Goal: Task Accomplishment & Management: Complete application form

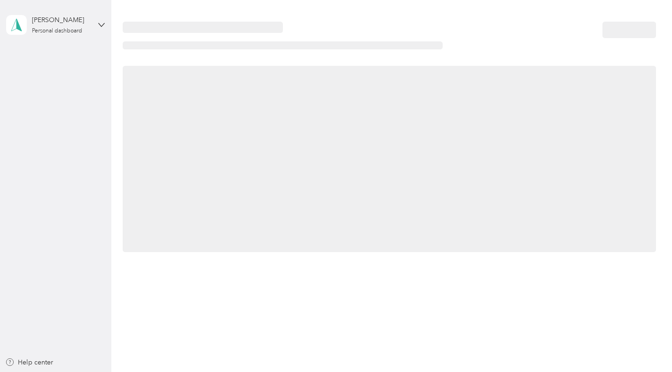
click at [357, 244] on div at bounding box center [389, 159] width 533 height 186
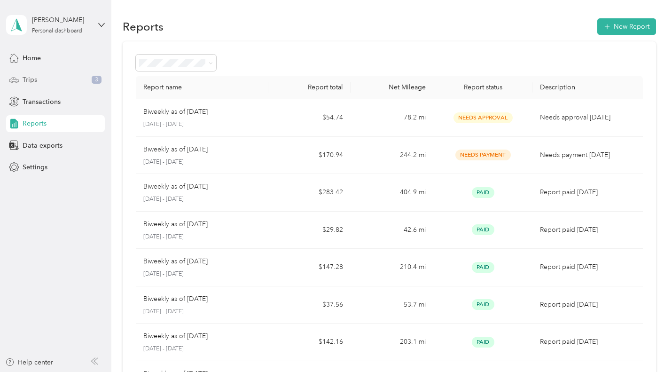
click at [77, 83] on div "Trips 3" at bounding box center [55, 79] width 99 height 17
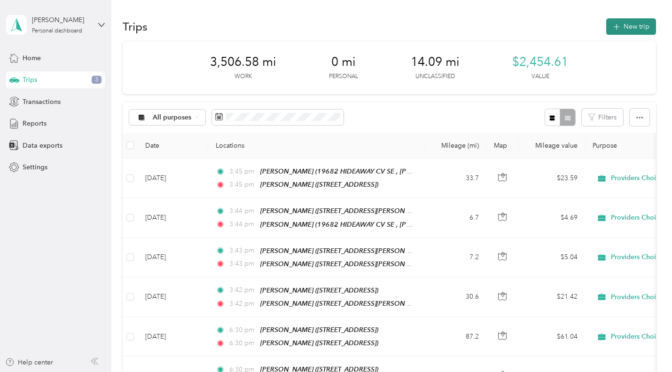
click at [633, 23] on button "New trip" at bounding box center [632, 26] width 50 height 16
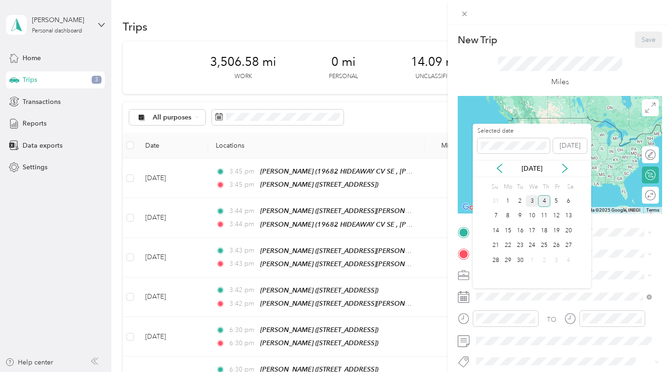
click at [534, 201] on div "3" at bounding box center [532, 201] width 12 height 12
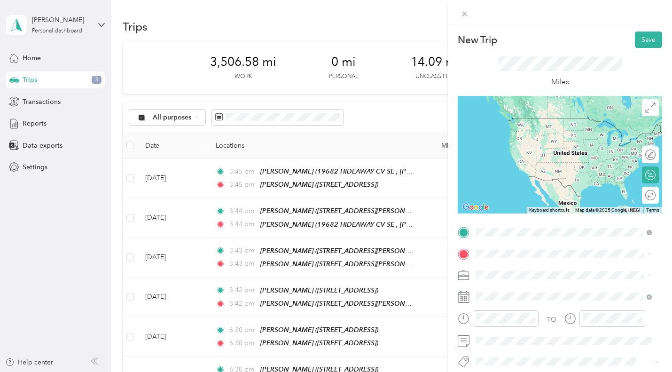
click at [533, 172] on span "[STREET_ADDRESS]" at bounding box center [524, 168] width 60 height 8
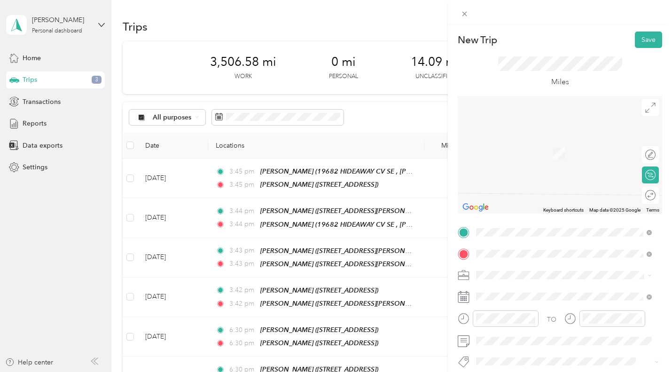
click at [537, 154] on span "[STREET_ADDRESS]" at bounding box center [524, 156] width 60 height 8
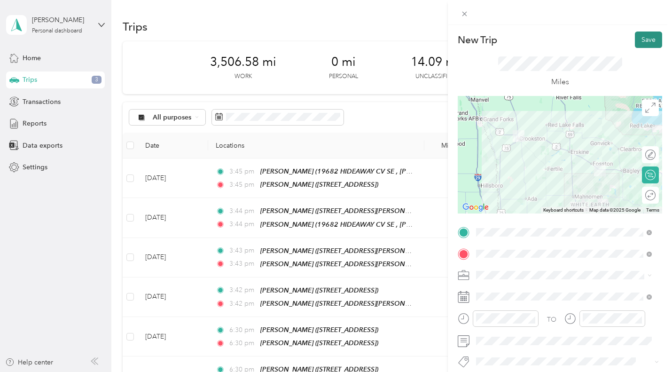
click at [639, 39] on button "Save" at bounding box center [648, 40] width 27 height 16
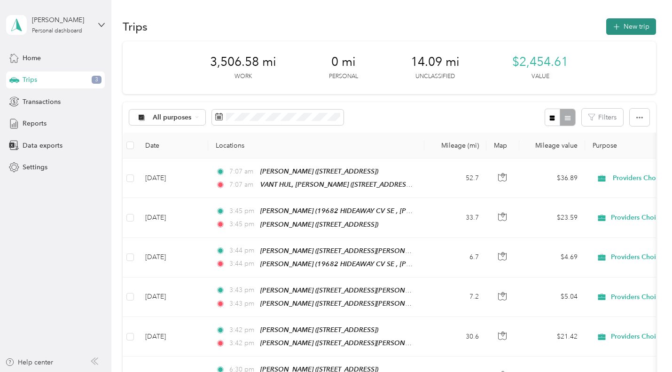
click at [628, 29] on button "New trip" at bounding box center [632, 26] width 50 height 16
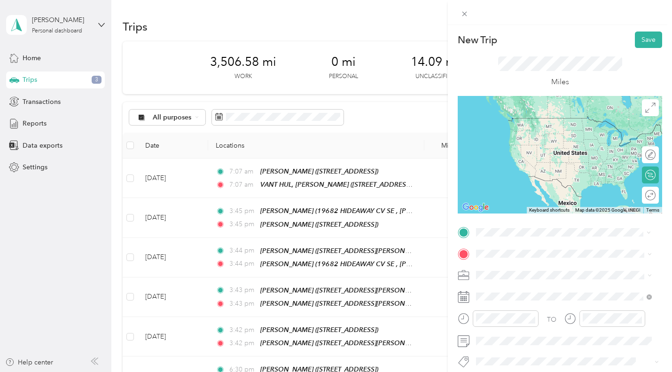
click at [546, 132] on span "[STREET_ADDRESS]" at bounding box center [524, 135] width 60 height 8
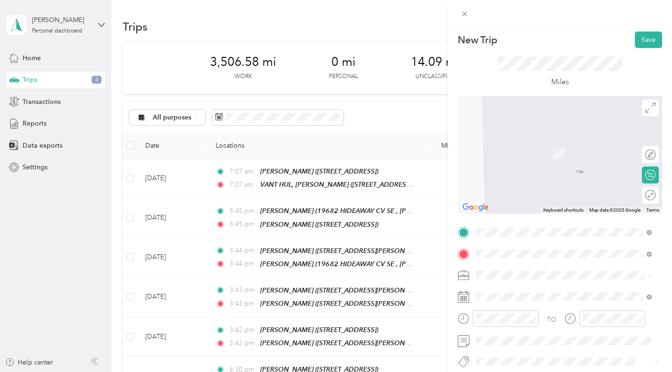
click at [524, 154] on div "TEAM [PERSON_NAME] [STREET_ADDRESS]" at bounding box center [538, 153] width 88 height 23
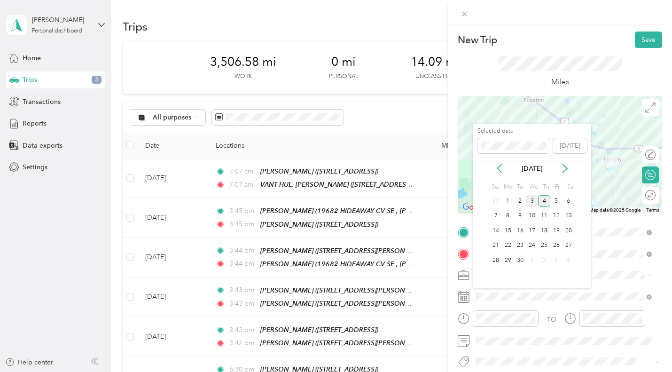
click at [531, 197] on div "3" at bounding box center [532, 201] width 12 height 12
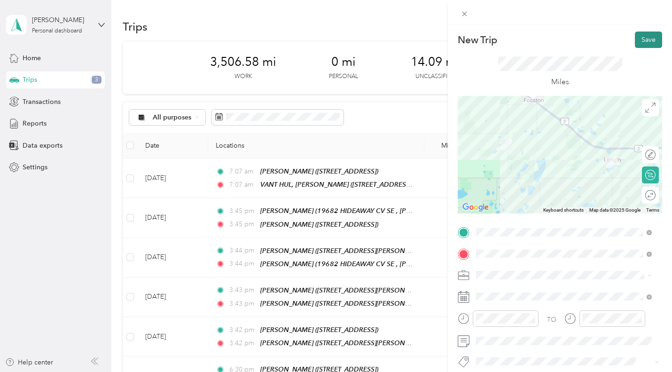
click at [638, 37] on button "Save" at bounding box center [648, 40] width 27 height 16
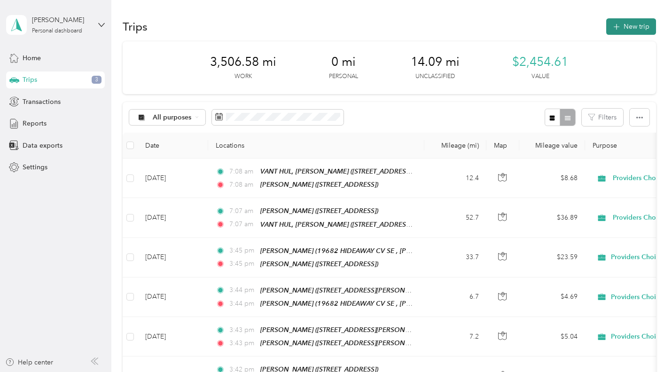
click at [628, 25] on button "New trip" at bounding box center [632, 26] width 50 height 16
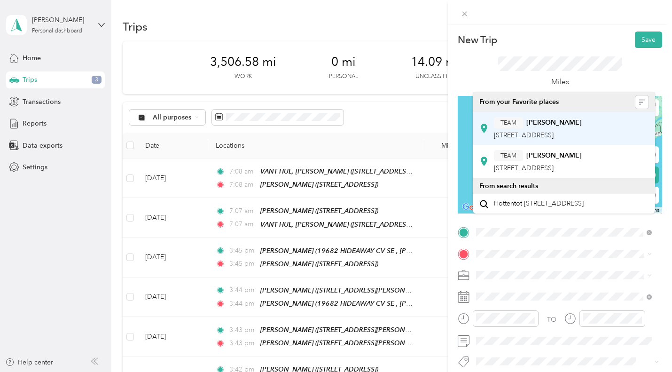
click at [527, 140] on div "TEAM [PERSON_NAME] [STREET_ADDRESS]" at bounding box center [538, 128] width 88 height 23
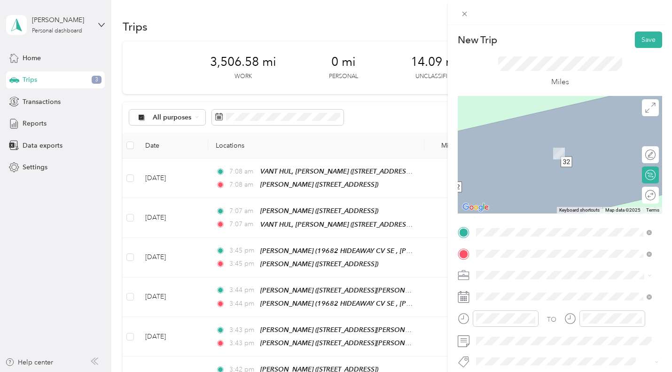
click at [528, 154] on span "[STREET_ADDRESS]" at bounding box center [524, 156] width 60 height 8
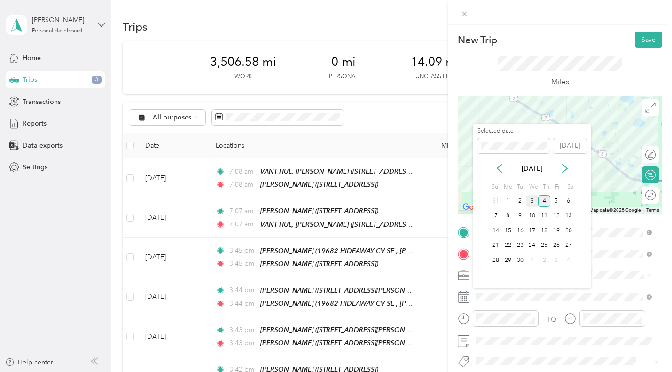
click at [536, 201] on div "3" at bounding box center [532, 201] width 12 height 12
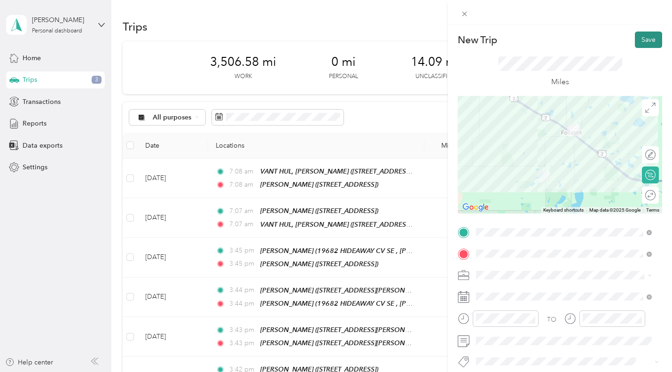
click at [642, 40] on button "Save" at bounding box center [648, 40] width 27 height 16
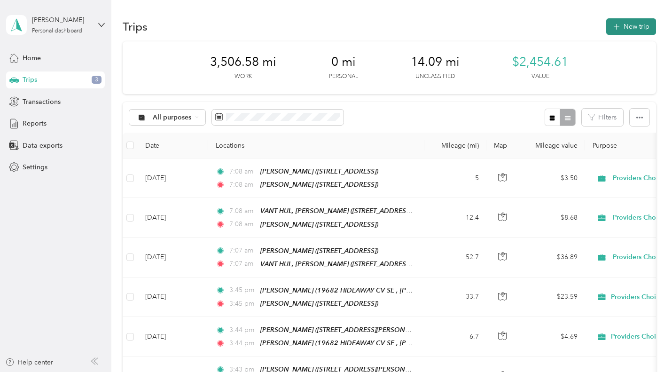
click at [628, 24] on button "New trip" at bounding box center [632, 26] width 50 height 16
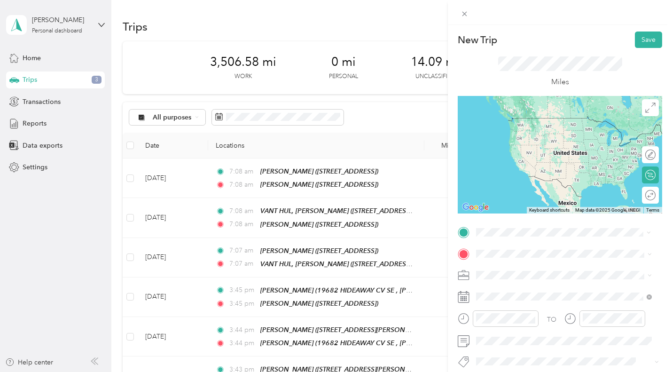
click at [532, 136] on span "[STREET_ADDRESS]" at bounding box center [524, 135] width 60 height 8
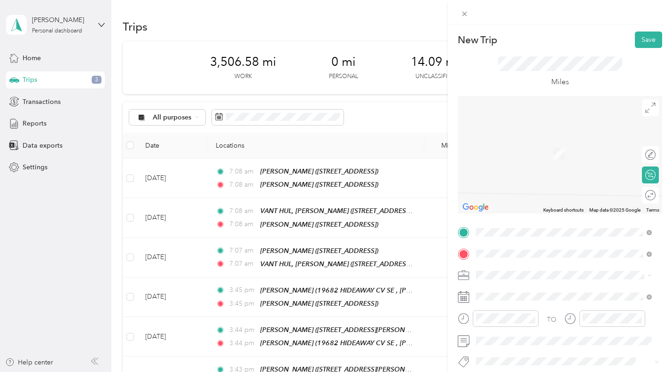
click at [526, 155] on span "[STREET_ADDRESS]" at bounding box center [524, 156] width 60 height 8
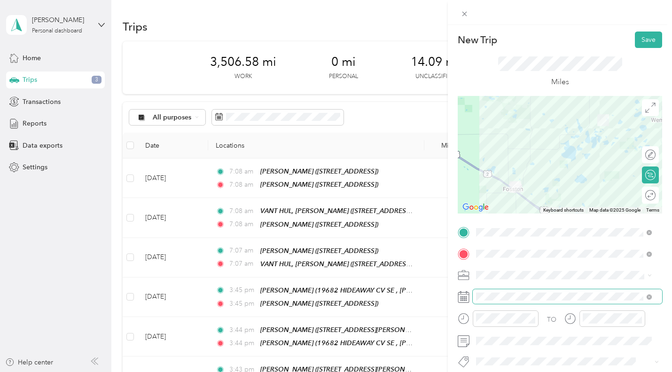
click at [505, 290] on span at bounding box center [567, 296] width 189 height 15
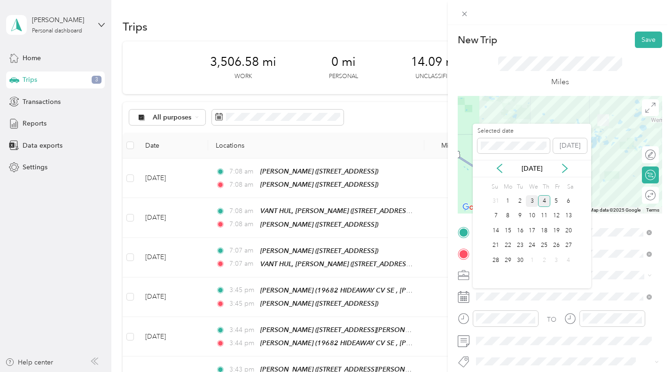
click at [532, 202] on div "3" at bounding box center [532, 201] width 12 height 12
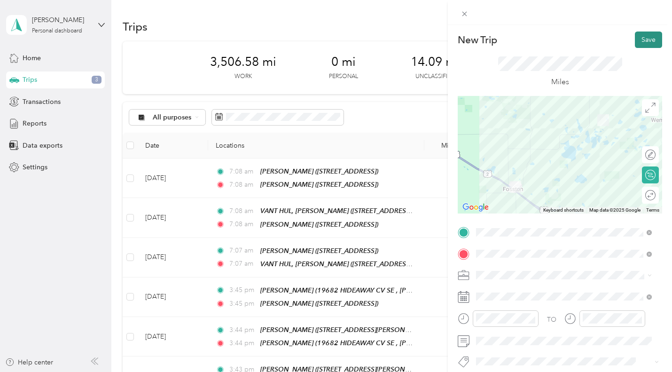
click at [644, 38] on button "Save" at bounding box center [648, 40] width 27 height 16
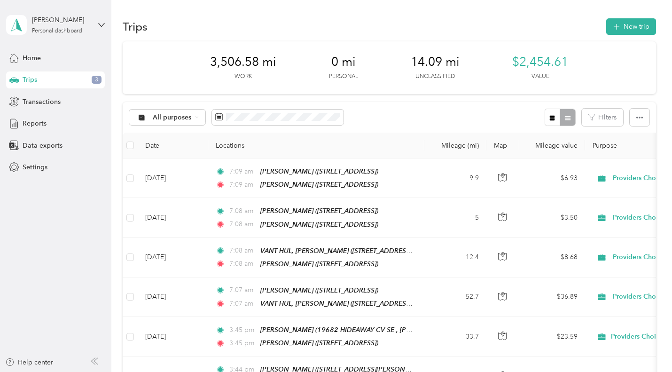
click at [602, 50] on div "3,506.58 mi Work 0 mi Personal 14.09 mi Unclassified $2,454.61 Value" at bounding box center [389, 67] width 533 height 53
click at [629, 23] on button "New trip" at bounding box center [632, 26] width 50 height 16
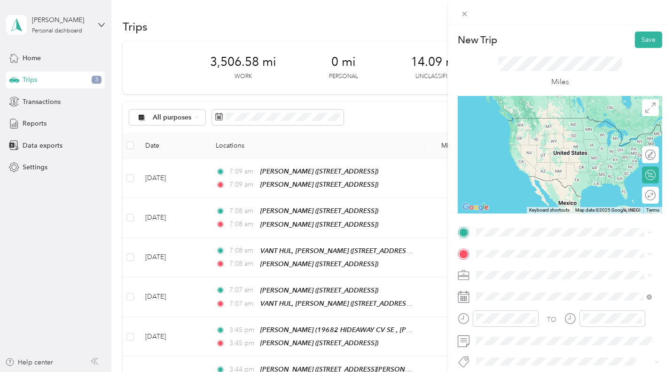
click at [541, 272] on strong "[PERSON_NAME]" at bounding box center [554, 271] width 55 height 8
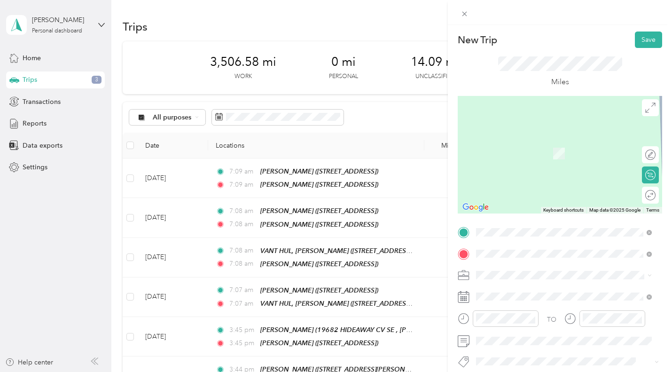
click at [545, 153] on div "TEAM [PERSON_NAME] [STREET_ADDRESS]" at bounding box center [538, 153] width 88 height 23
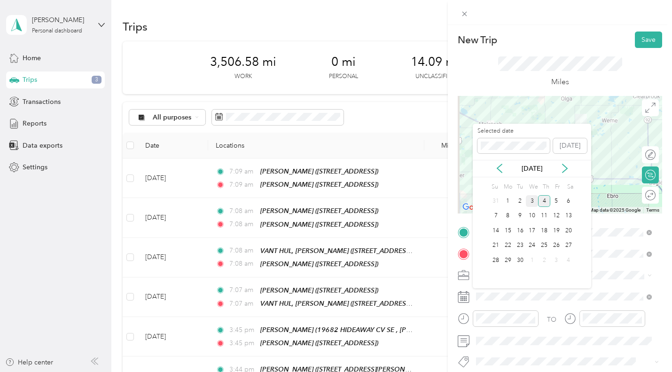
click at [528, 203] on div "3" at bounding box center [532, 201] width 12 height 12
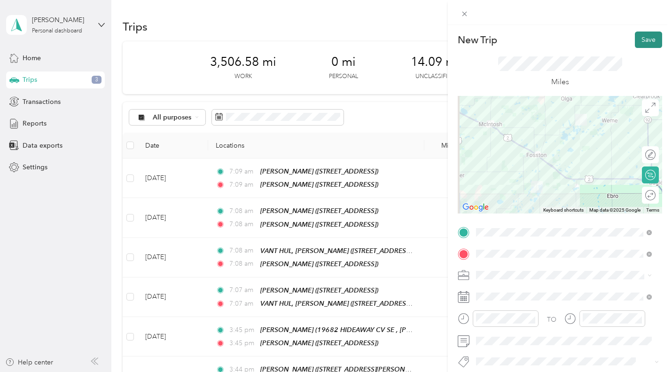
click at [635, 40] on button "Save" at bounding box center [648, 40] width 27 height 16
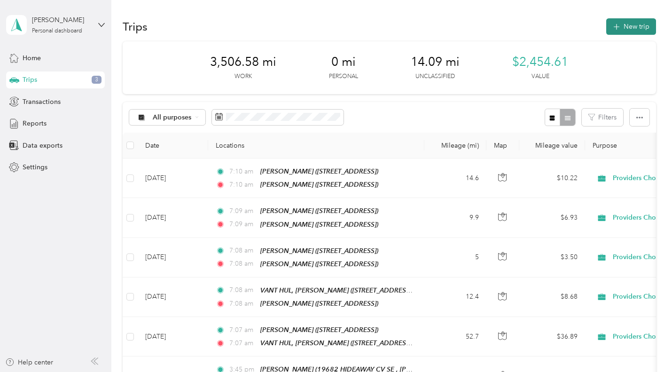
click at [623, 24] on button "New trip" at bounding box center [632, 26] width 50 height 16
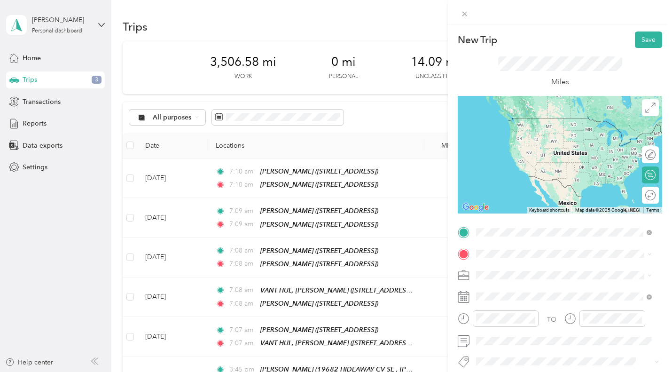
click at [539, 120] on strong "[PERSON_NAME]" at bounding box center [554, 122] width 55 height 8
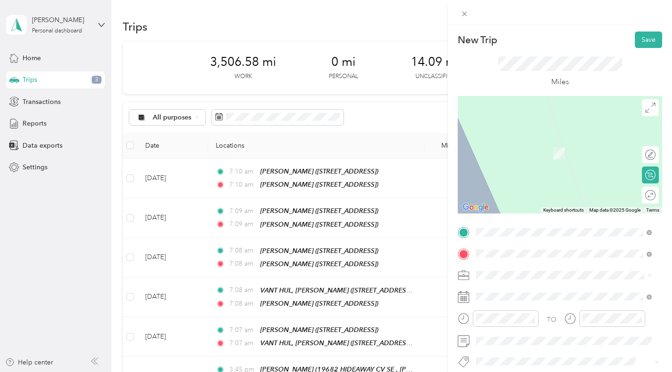
click at [539, 214] on strong "[PERSON_NAME]" at bounding box center [554, 210] width 55 height 8
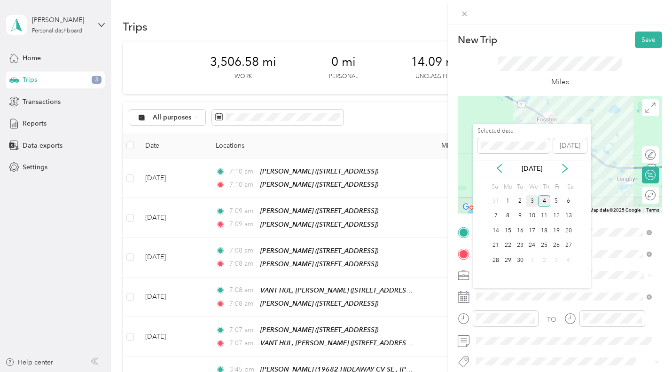
click at [532, 203] on div "3" at bounding box center [532, 201] width 12 height 12
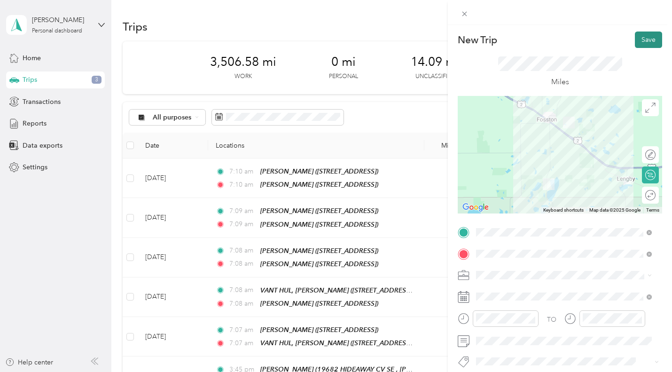
click at [640, 41] on button "Save" at bounding box center [648, 40] width 27 height 16
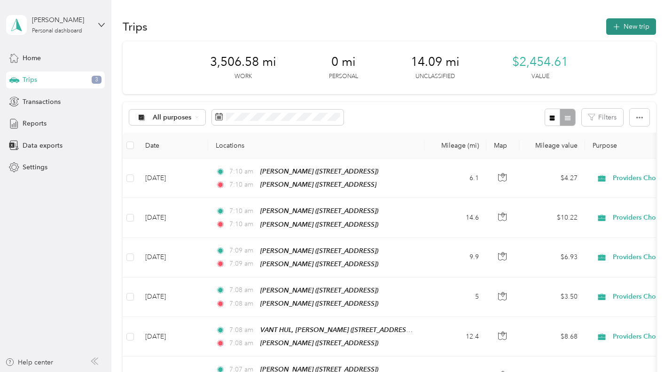
click at [629, 22] on button "New trip" at bounding box center [632, 26] width 50 height 16
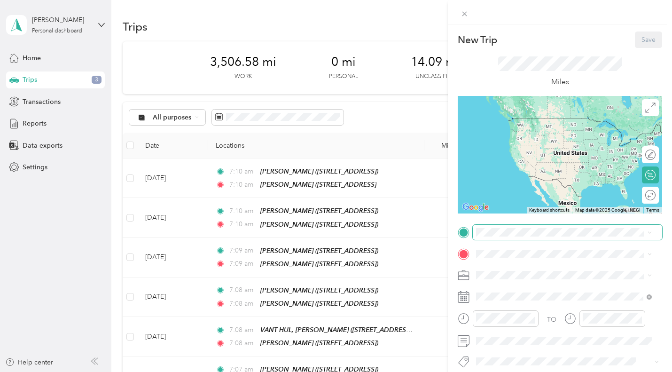
click at [504, 227] on span at bounding box center [567, 232] width 189 height 15
click at [532, 206] on div "TEAM [PERSON_NAME] [STREET_ADDRESS]" at bounding box center [538, 194] width 88 height 23
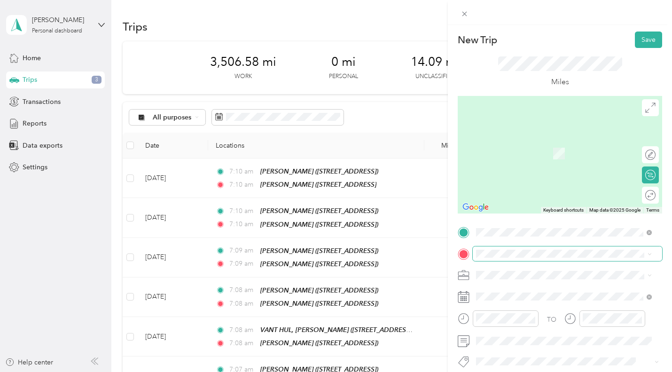
click at [512, 249] on span at bounding box center [567, 253] width 189 height 15
click at [528, 193] on span "[STREET_ADDRESS]" at bounding box center [524, 189] width 60 height 8
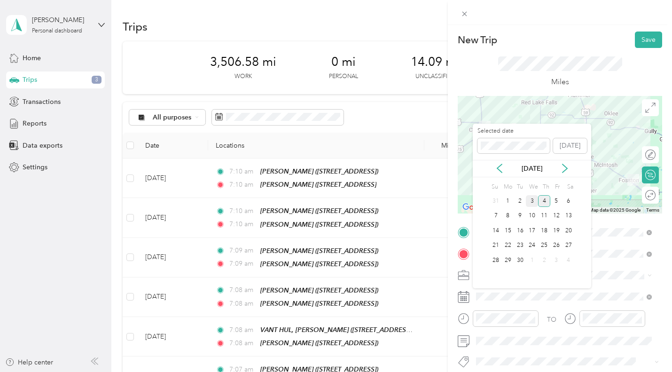
click at [532, 198] on div "3" at bounding box center [532, 201] width 12 height 12
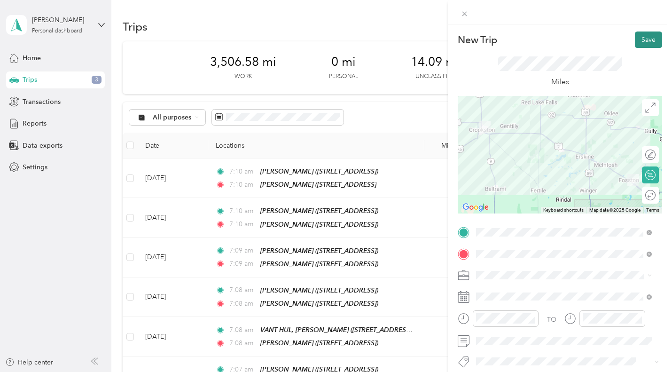
click at [643, 37] on button "Save" at bounding box center [648, 40] width 27 height 16
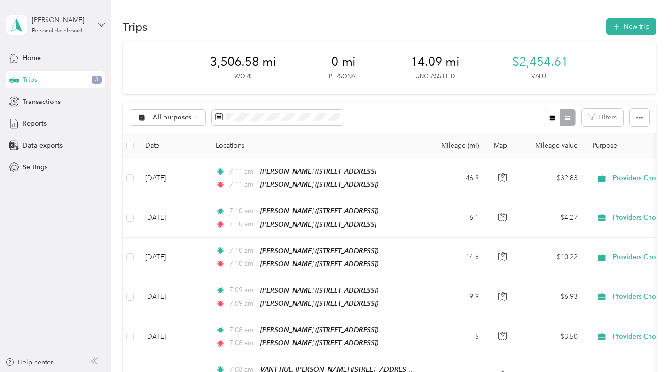
scroll to position [94, 0]
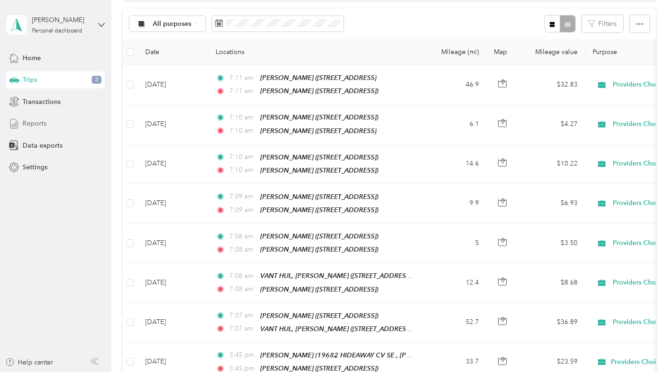
click at [55, 126] on div "Reports" at bounding box center [55, 123] width 99 height 17
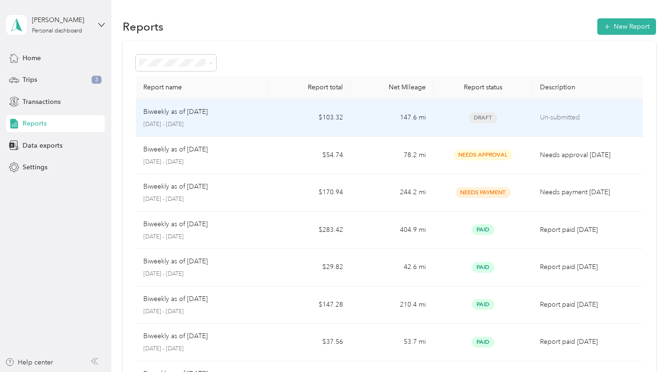
click at [279, 112] on td "$103.32" at bounding box center [309, 118] width 83 height 38
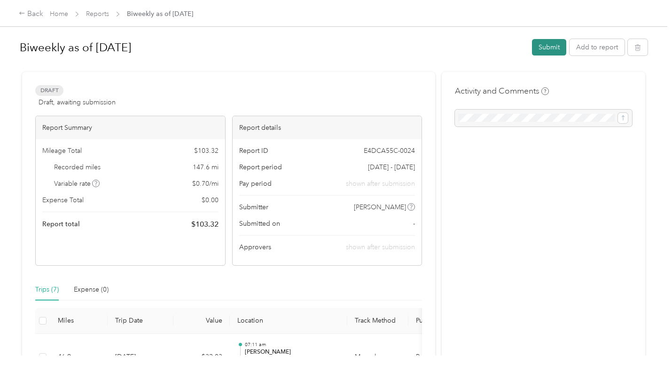
click at [534, 45] on button "Submit" at bounding box center [549, 47] width 34 height 16
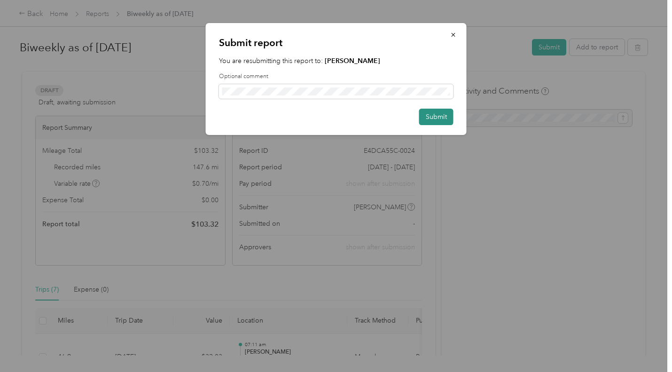
click at [438, 112] on button "Submit" at bounding box center [436, 117] width 34 height 16
